Goal: Task Accomplishment & Management: Manage account settings

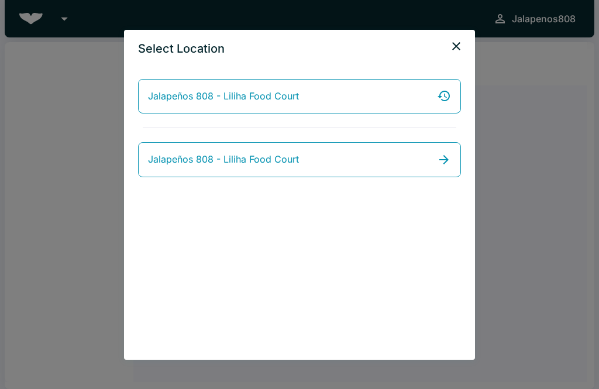
click at [349, 167] on link "Jalapeños 808 - Liliha Food Court" at bounding box center [299, 159] width 323 height 35
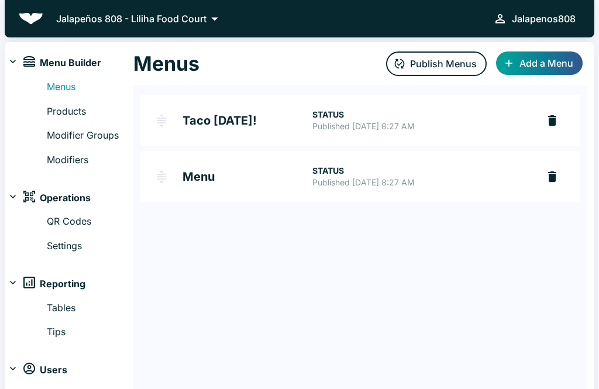
click at [215, 119] on h2 "Taco [DATE]!" at bounding box center [247, 121] width 130 height 12
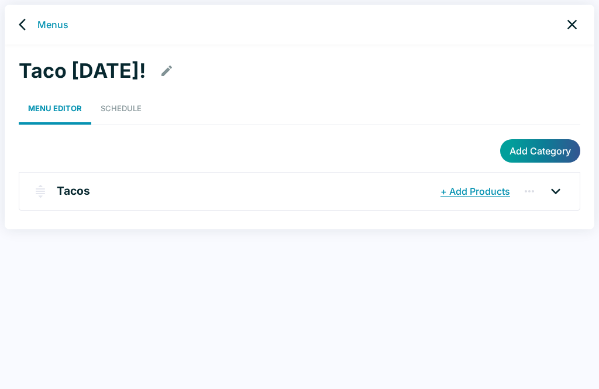
click at [123, 122] on link "Schedule" at bounding box center [121, 108] width 60 height 32
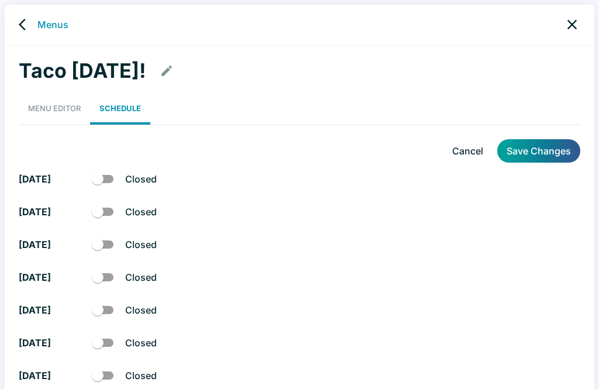
checkbox input "true"
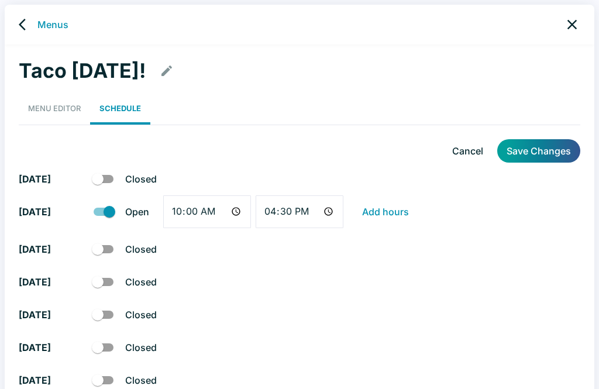
click at [99, 179] on input "checkbox" at bounding box center [97, 179] width 67 height 22
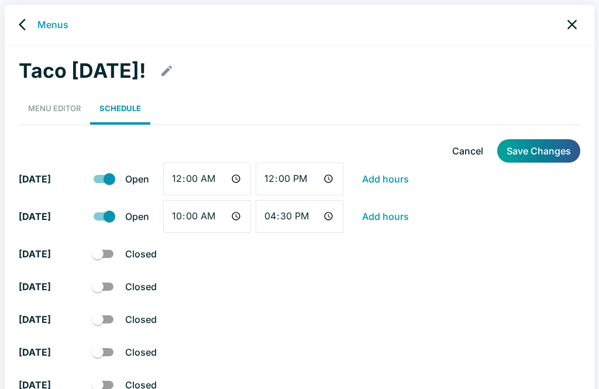
click at [115, 180] on input "checkbox" at bounding box center [109, 179] width 67 height 22
checkbox input "false"
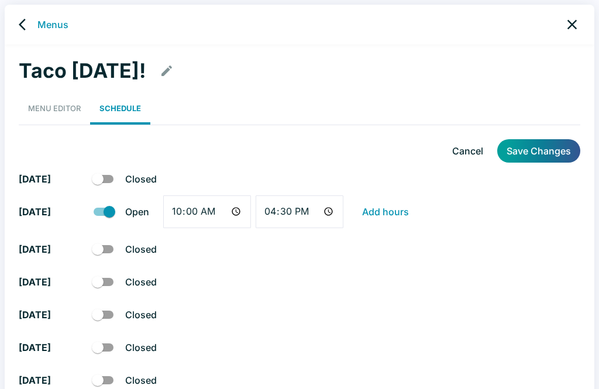
click at [42, 26] on link "Menus" at bounding box center [52, 25] width 31 height 14
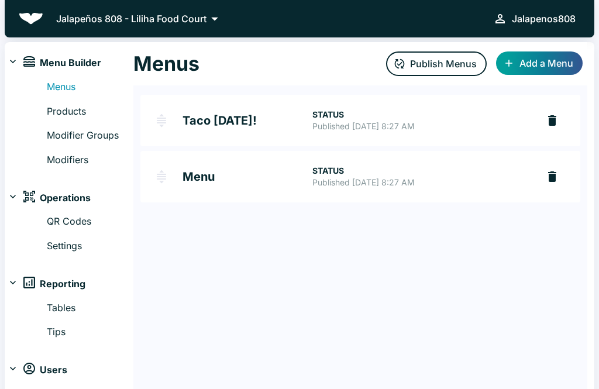
click at [193, 180] on h2 "Menu" at bounding box center [247, 177] width 130 height 12
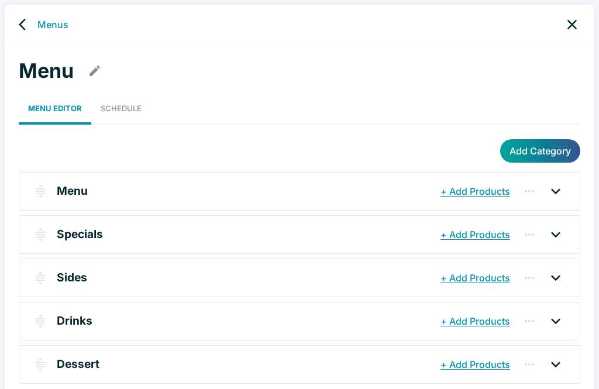
click at [126, 105] on link "Schedule" at bounding box center [121, 108] width 60 height 32
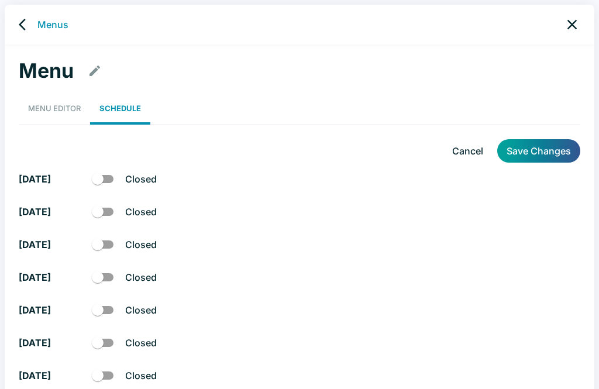
checkbox input "true"
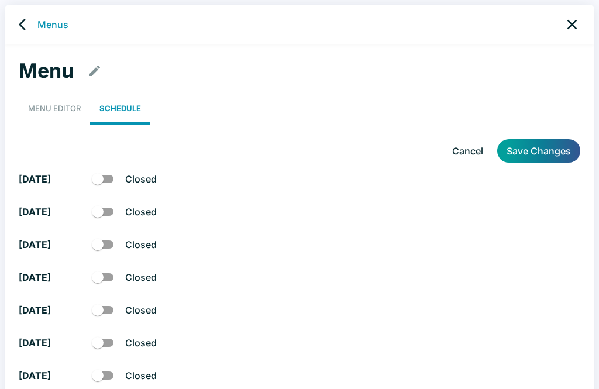
checkbox input "true"
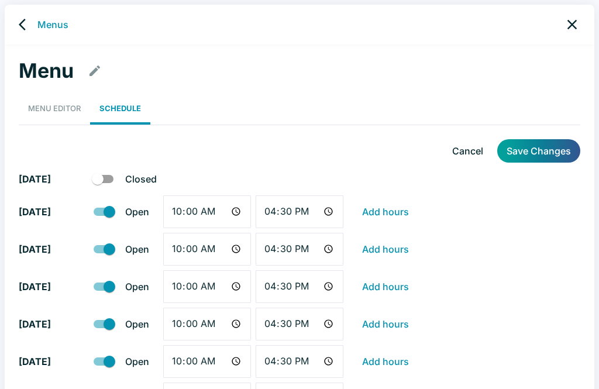
click at [99, 180] on input "checkbox" at bounding box center [97, 179] width 67 height 22
checkbox input "true"
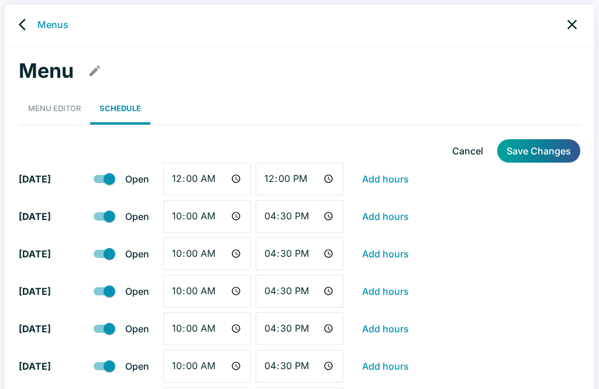
click at [185, 180] on input "00:00" at bounding box center [207, 179] width 88 height 33
type input "22:00"
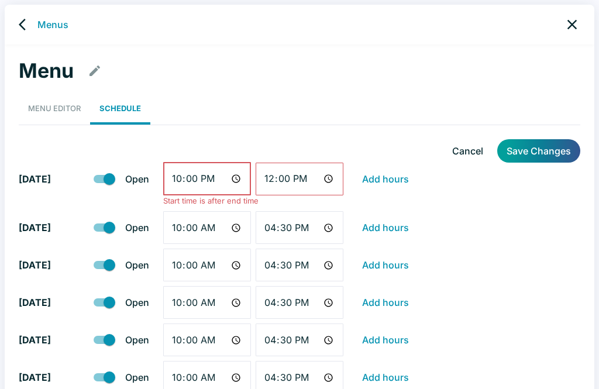
click at [296, 182] on input "12:00" at bounding box center [300, 179] width 88 height 33
click at [279, 188] on input "16:56" at bounding box center [300, 179] width 88 height 33
type input "16:30"
click at [220, 176] on input "22:00" at bounding box center [207, 179] width 88 height 33
type input "10:00"
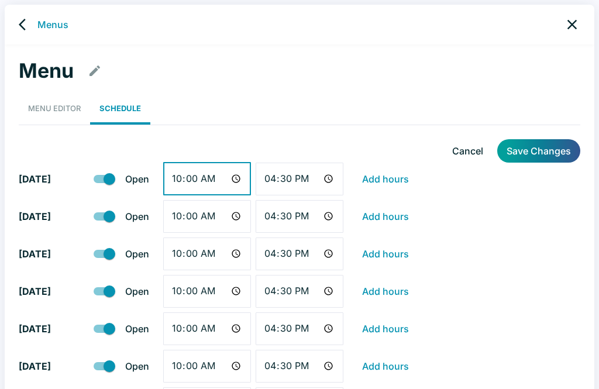
click at [551, 156] on button "Save Changes" at bounding box center [538, 150] width 83 height 23
click at [40, 31] on link "Menus" at bounding box center [52, 25] width 31 height 14
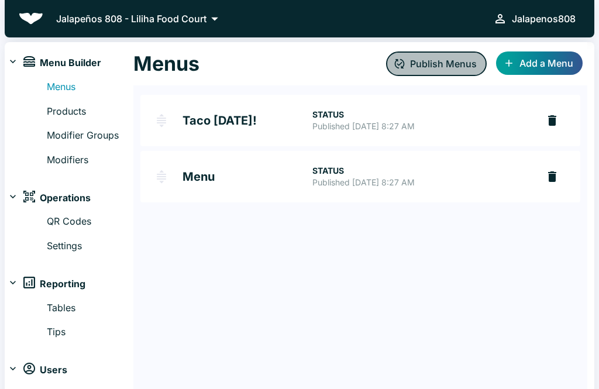
click at [420, 69] on button "Publish Menus" at bounding box center [436, 63] width 101 height 25
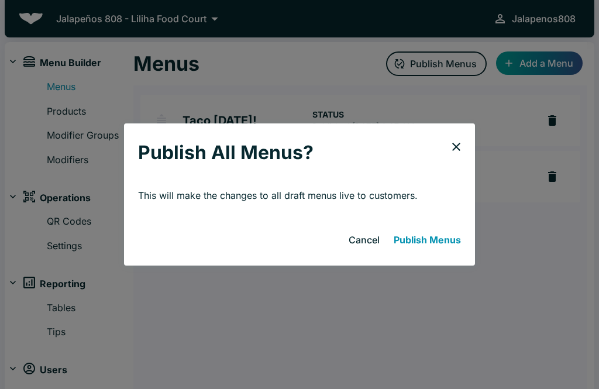
click at [426, 240] on button "Publish Menus" at bounding box center [427, 239] width 77 height 23
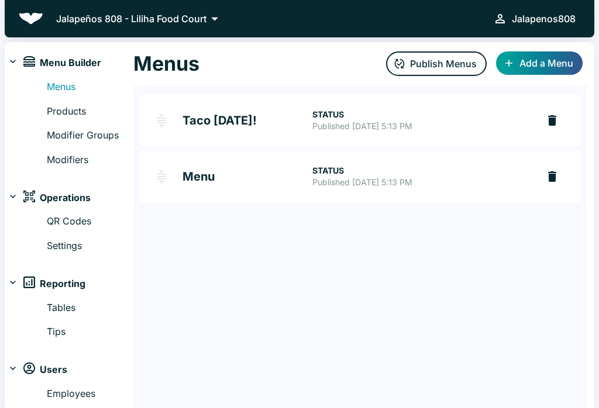
click at [184, 178] on h2 "Menu" at bounding box center [247, 177] width 130 height 12
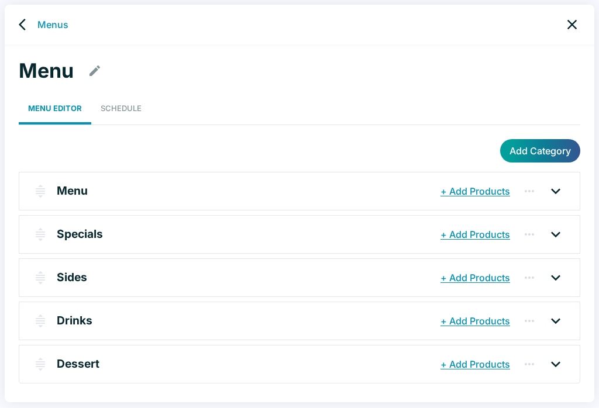
click at [124, 108] on link "Schedule" at bounding box center [121, 108] width 60 height 32
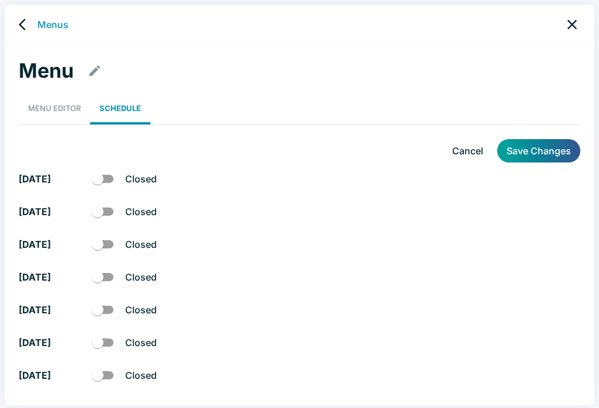
checkbox input "true"
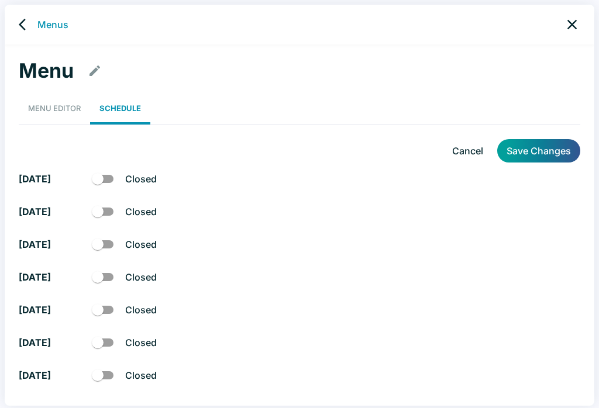
checkbox input "true"
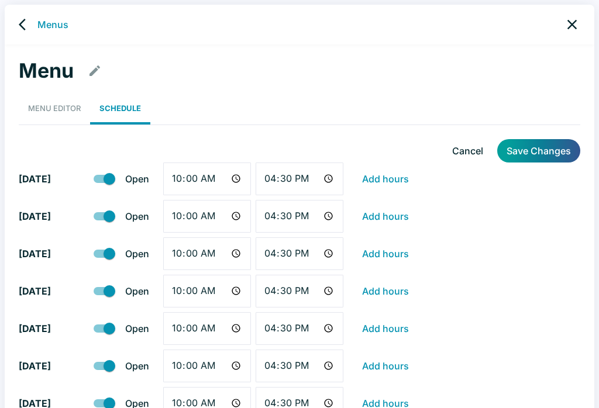
scroll to position [29, 0]
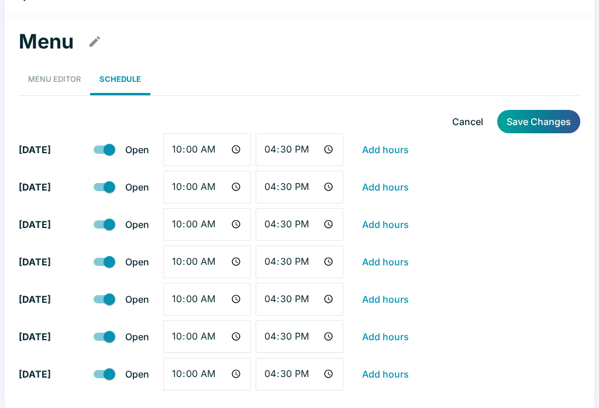
click at [101, 333] on input "checkbox" at bounding box center [109, 337] width 67 height 22
checkbox input "false"
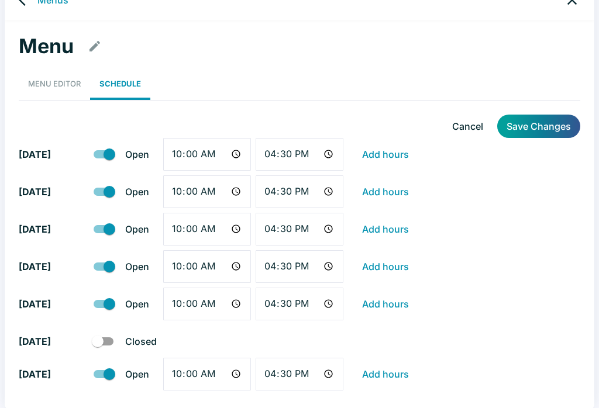
click at [102, 370] on input "checkbox" at bounding box center [109, 374] width 67 height 22
checkbox input "false"
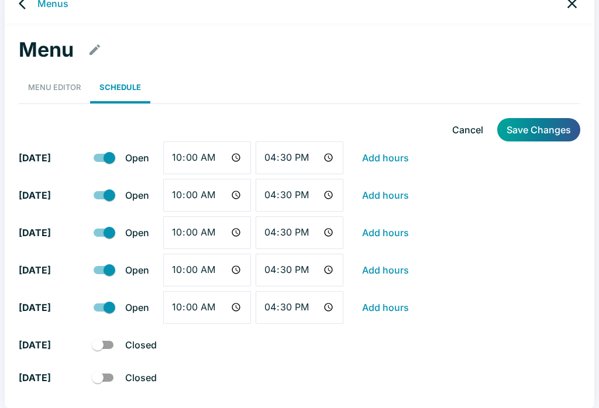
scroll to position [20, 0]
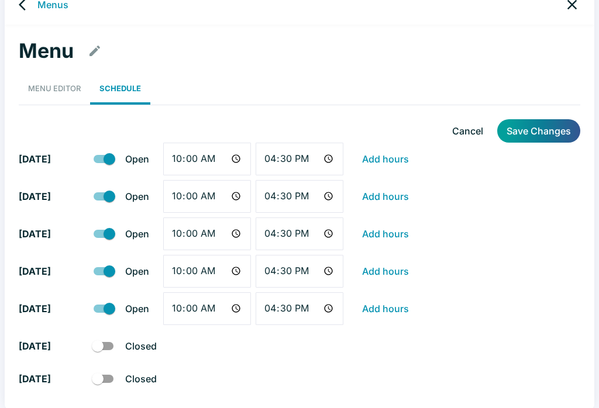
click at [548, 131] on button "Save Changes" at bounding box center [538, 130] width 83 height 23
click at [546, 127] on button "Save Changes" at bounding box center [538, 130] width 83 height 23
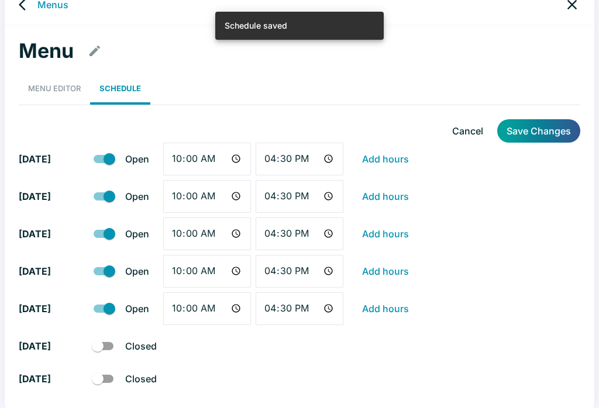
click at [34, 6] on link "back" at bounding box center [25, 4] width 23 height 23
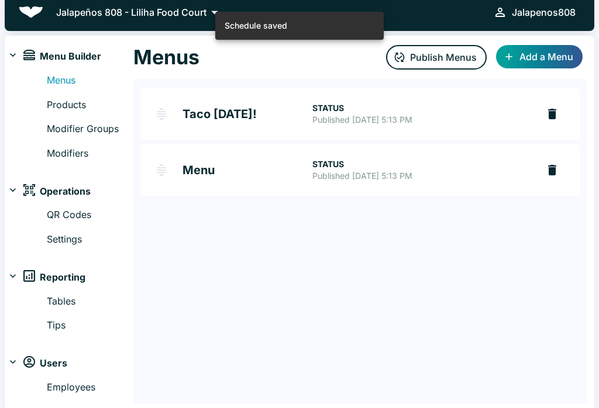
click at [238, 108] on h2 "Taco [DATE]!" at bounding box center [247, 114] width 130 height 12
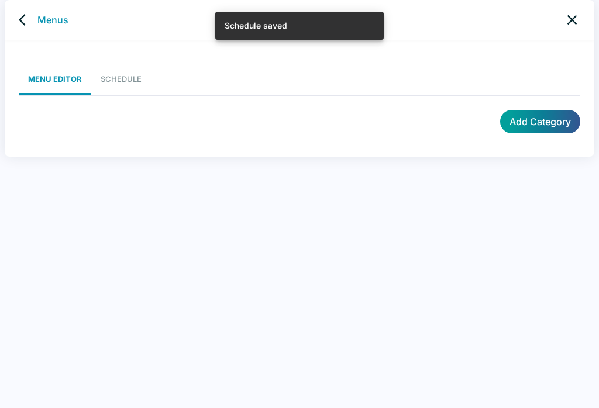
scroll to position [5, 0]
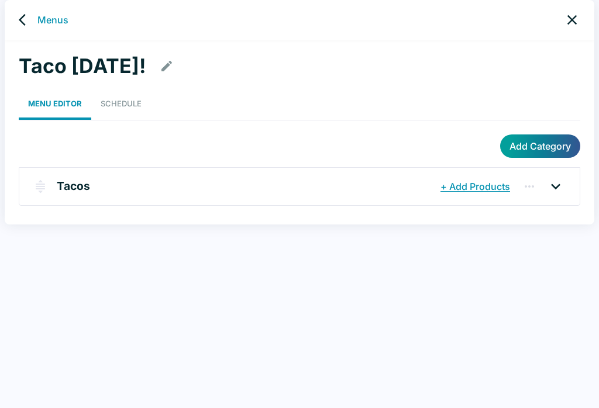
click at [27, 24] on icon "back" at bounding box center [26, 20] width 14 height 14
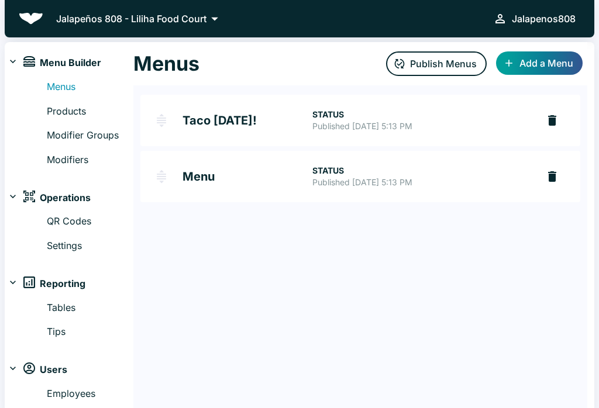
click at [437, 48] on div "Menus Publish Menus Add a Menu" at bounding box center [360, 63] width 454 height 43
click at [437, 61] on button "Publish Menus" at bounding box center [436, 63] width 101 height 25
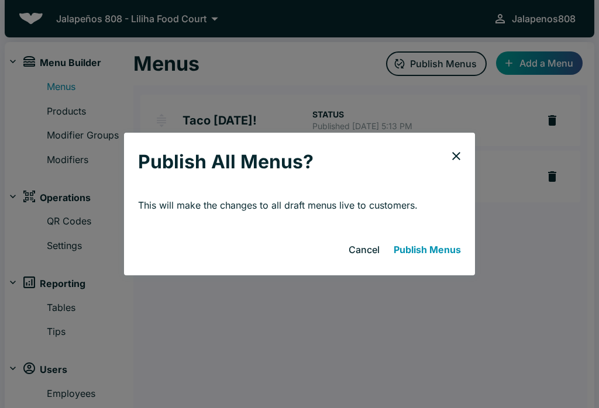
click at [420, 243] on button "Publish Menus" at bounding box center [427, 249] width 77 height 23
